Goal: Communication & Community: Answer question/provide support

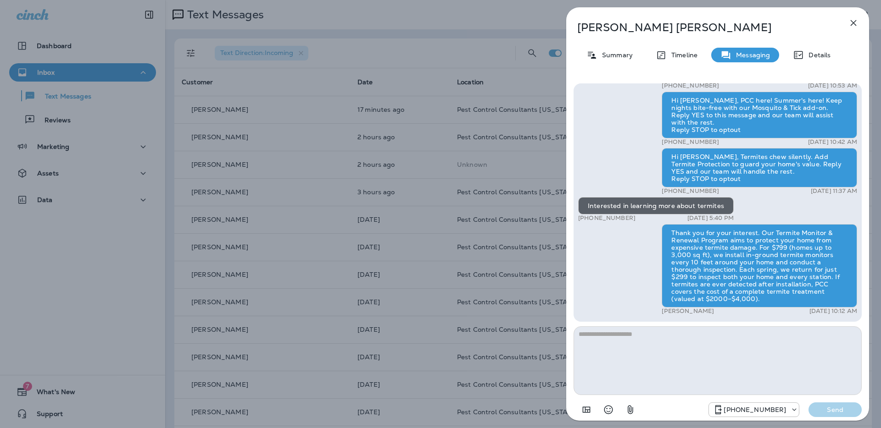
click at [854, 25] on icon "button" at bounding box center [853, 22] width 11 height 11
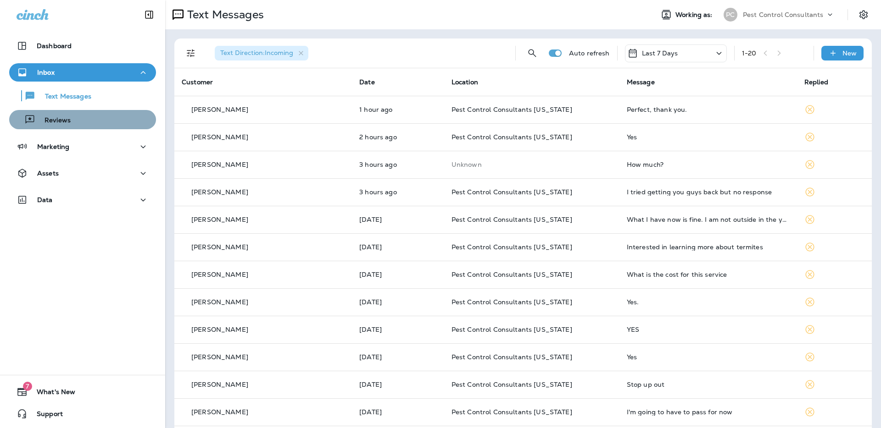
click at [78, 120] on div "Reviews" at bounding box center [82, 120] width 139 height 14
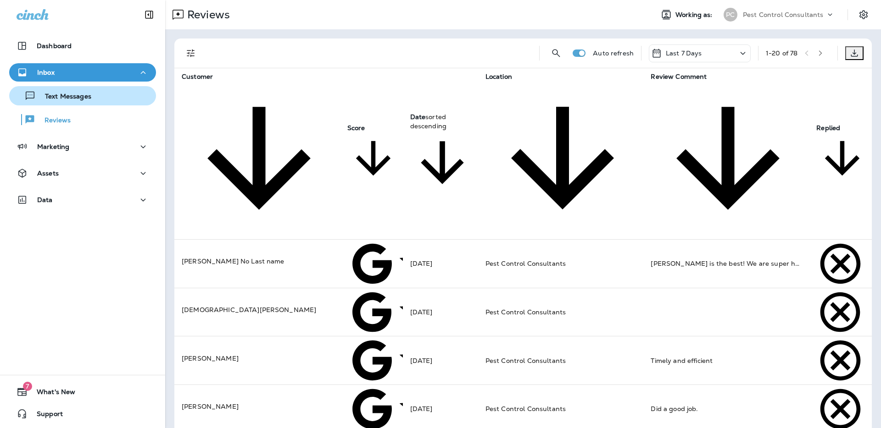
click at [88, 100] on p "Text Messages" at bounding box center [64, 97] width 56 height 9
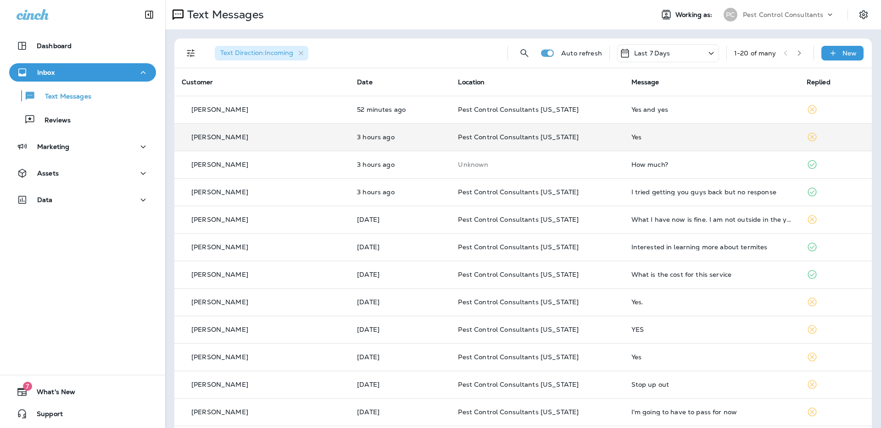
click at [223, 141] on div "[PERSON_NAME]" at bounding box center [262, 138] width 161 height 10
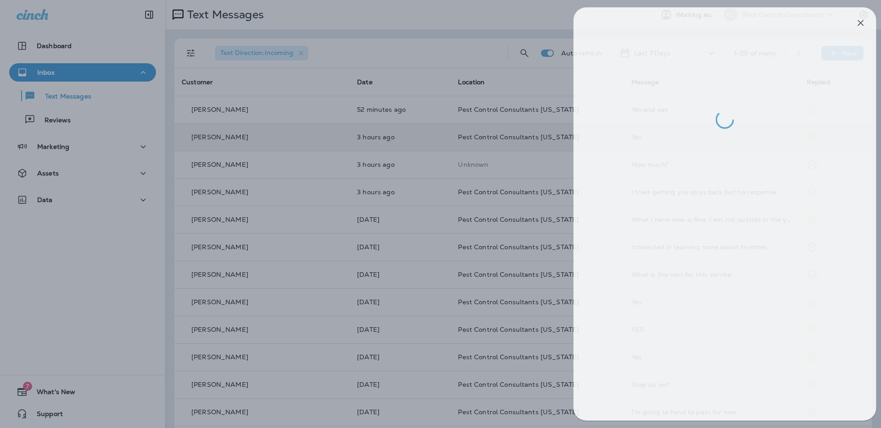
click at [360, 57] on div at bounding box center [447, 214] width 881 height 428
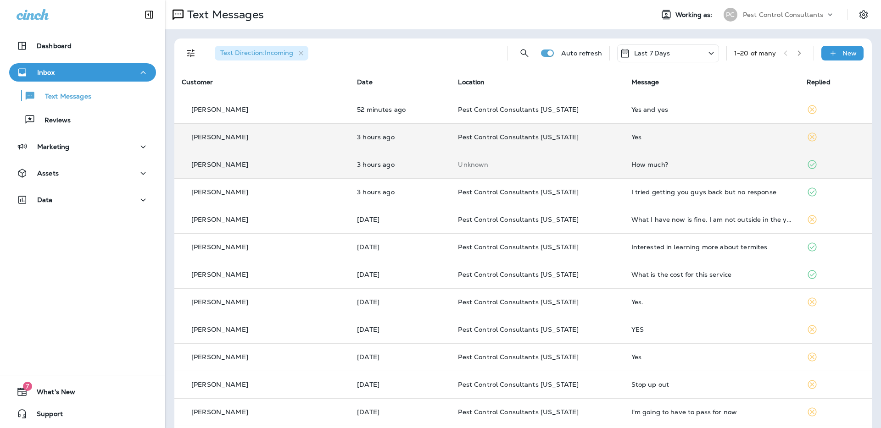
click at [242, 163] on div "[PERSON_NAME]" at bounding box center [262, 165] width 161 height 10
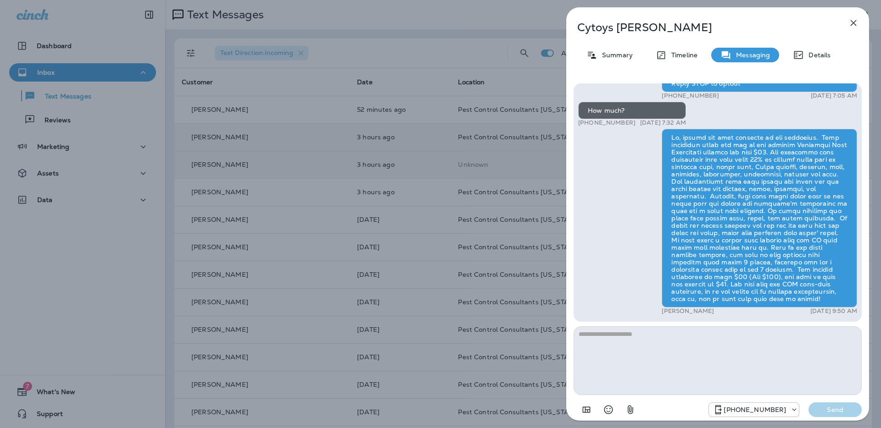
click at [380, 53] on div "[PERSON_NAME] Summary Timeline Messaging Details Hi [PERSON_NAME], PCC here! We…" at bounding box center [440, 214] width 881 height 428
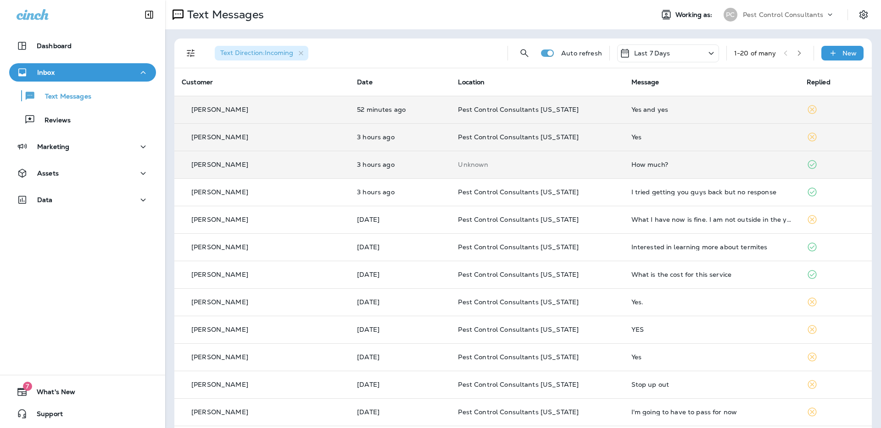
click at [256, 112] on div at bounding box center [440, 214] width 881 height 428
click at [242, 112] on p "[PERSON_NAME]" at bounding box center [219, 109] width 57 height 7
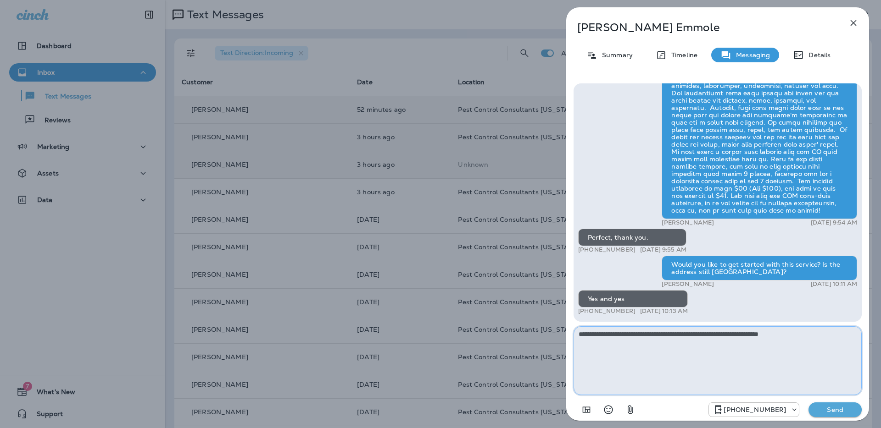
click at [719, 334] on textarea "**********" at bounding box center [717, 361] width 288 height 69
click at [831, 332] on textarea "**********" at bounding box center [717, 361] width 288 height 69
type textarea "**********"
click at [834, 411] on p "Send" at bounding box center [835, 410] width 39 height 8
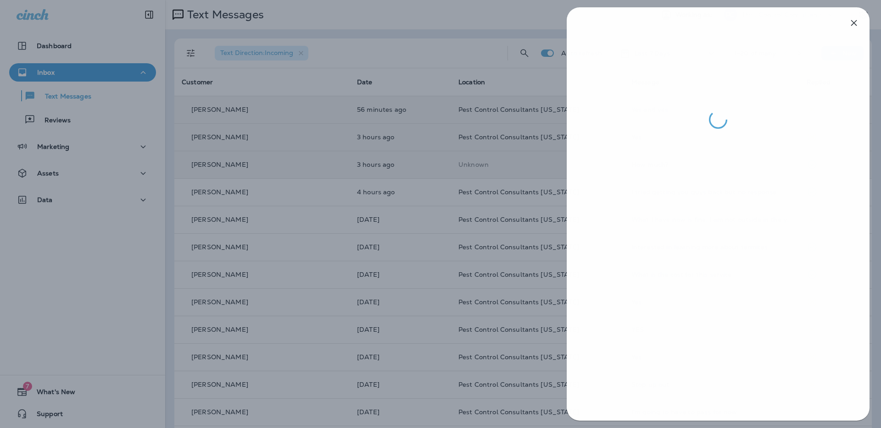
click at [238, 106] on div at bounding box center [440, 214] width 881 height 428
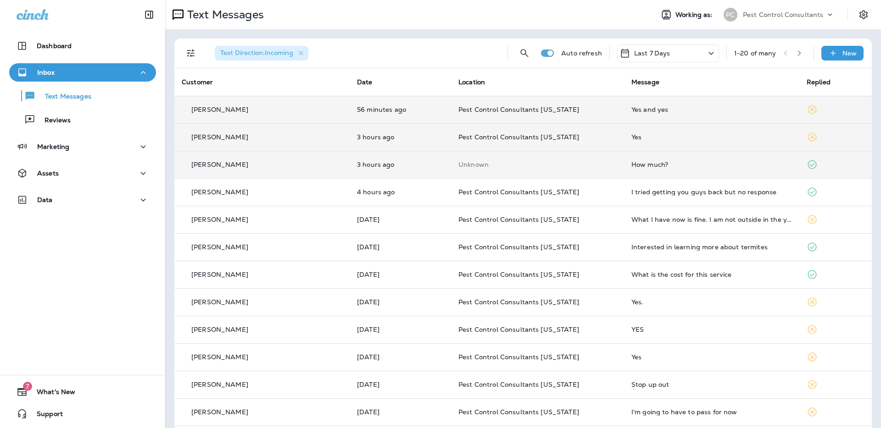
click at [83, 117] on div at bounding box center [440, 214] width 881 height 428
click at [81, 121] on div "Reviews" at bounding box center [82, 120] width 139 height 14
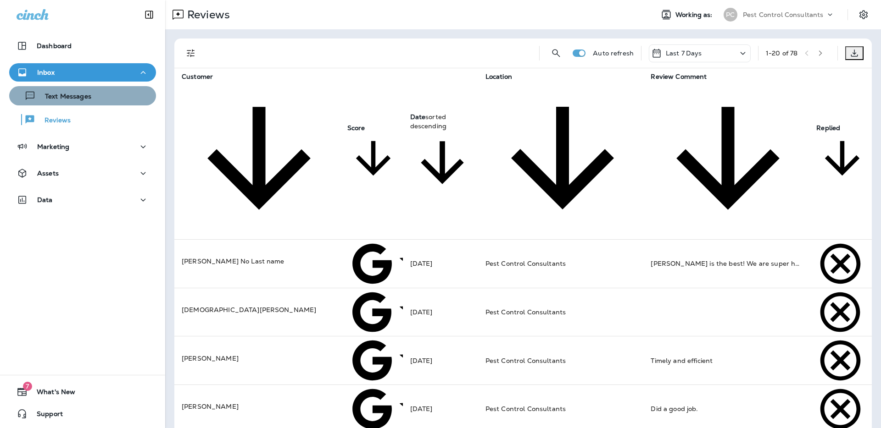
click at [81, 98] on p "Text Messages" at bounding box center [64, 97] width 56 height 9
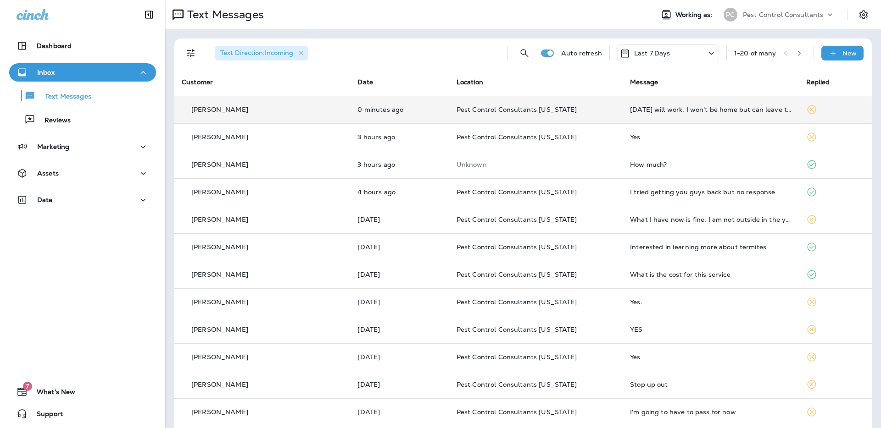
click at [224, 112] on p "[PERSON_NAME]" at bounding box center [219, 109] width 57 height 7
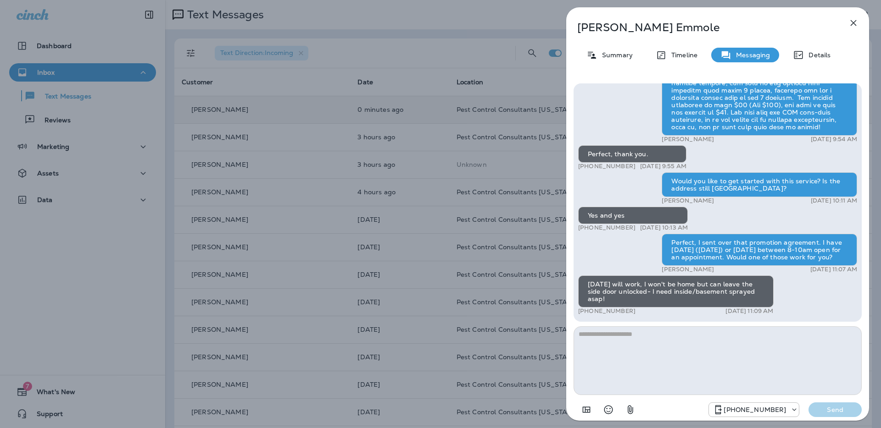
click at [648, 348] on textarea at bounding box center [717, 361] width 288 height 69
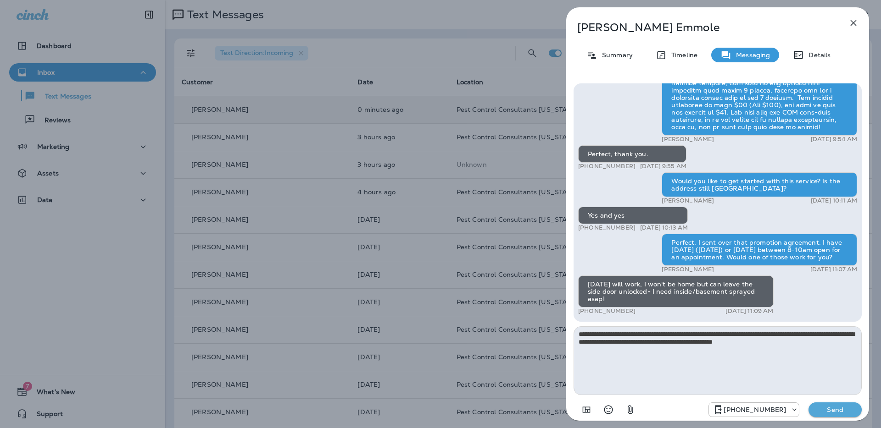
type textarea "**********"
click at [838, 411] on p "Send" at bounding box center [835, 410] width 39 height 8
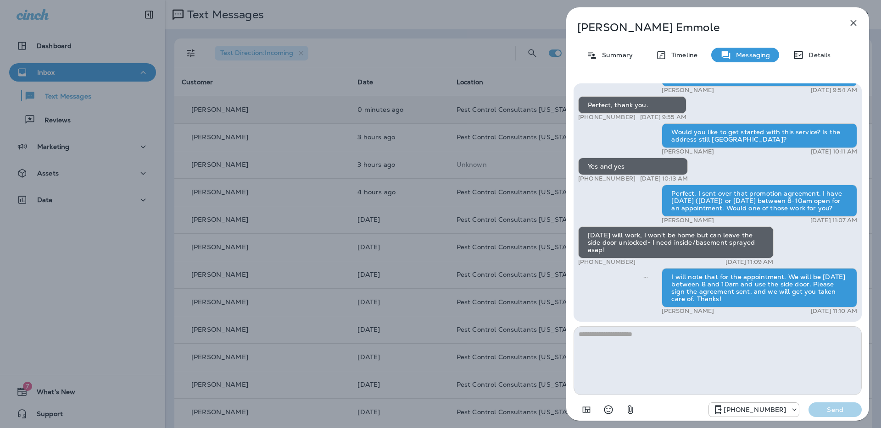
click at [855, 22] on icon "button" at bounding box center [853, 22] width 11 height 11
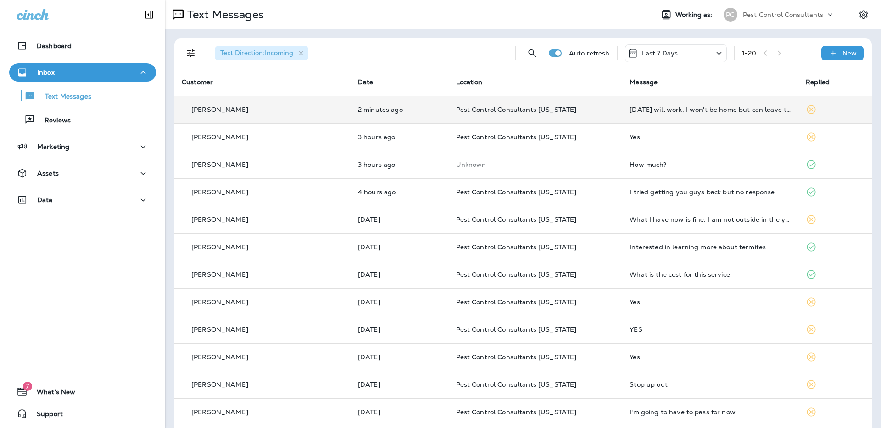
click at [253, 110] on div "[PERSON_NAME]" at bounding box center [262, 110] width 161 height 10
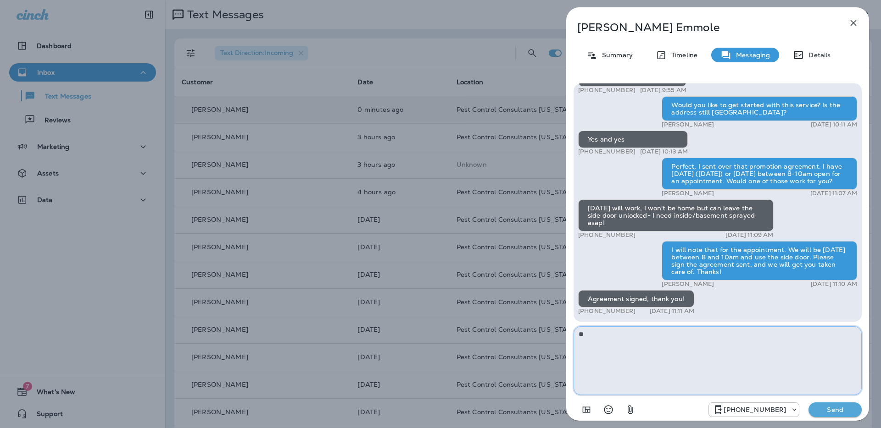
type textarea "*"
type textarea "**********"
click at [835, 415] on button "Send" at bounding box center [834, 410] width 53 height 15
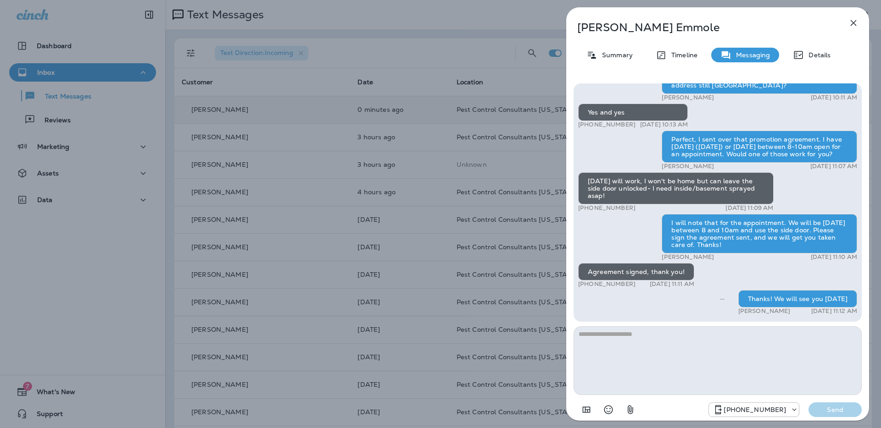
click at [852, 24] on icon "button" at bounding box center [853, 22] width 11 height 11
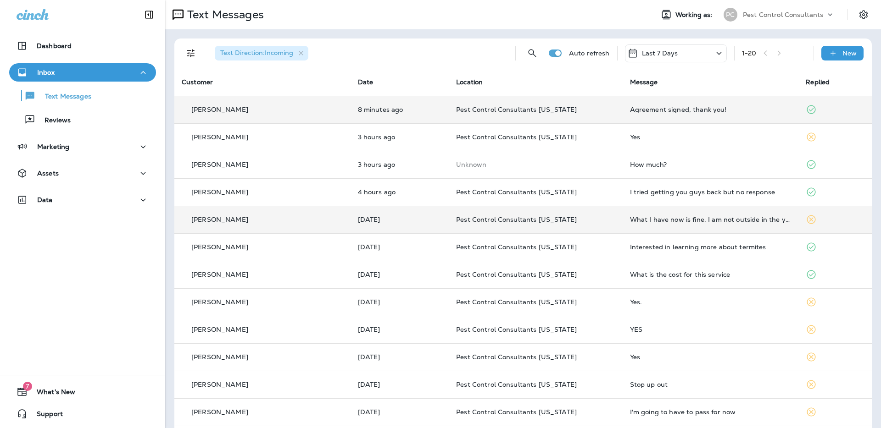
scroll to position [3, 0]
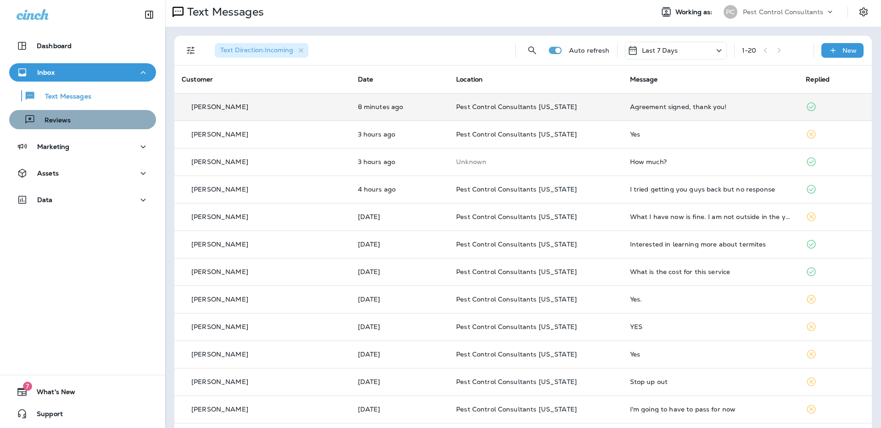
click at [69, 120] on p "Reviews" at bounding box center [52, 121] width 35 height 9
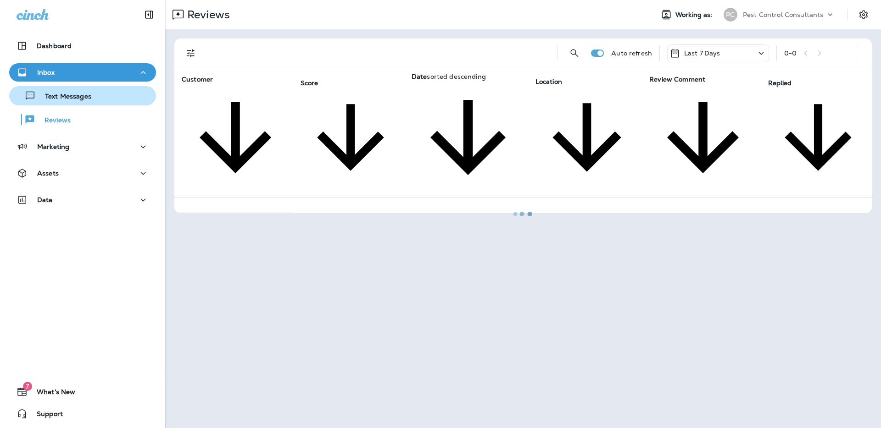
click at [75, 100] on p "Text Messages" at bounding box center [64, 97] width 56 height 9
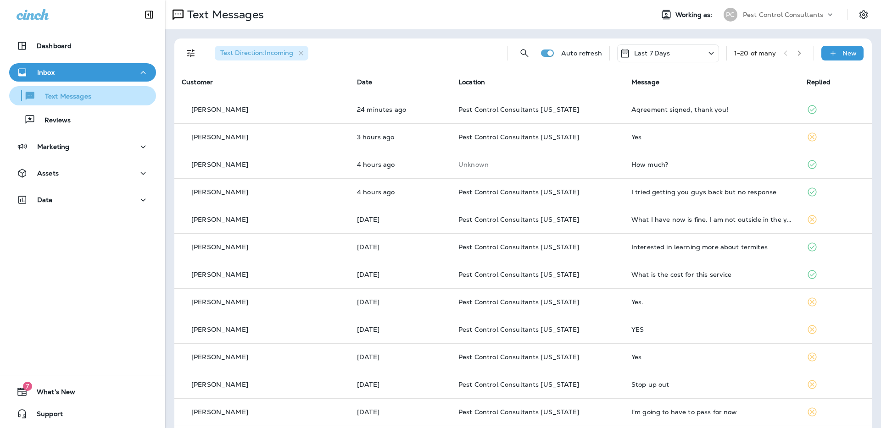
click at [66, 100] on p "Text Messages" at bounding box center [64, 97] width 56 height 9
